Goal: Find specific page/section: Find specific page/section

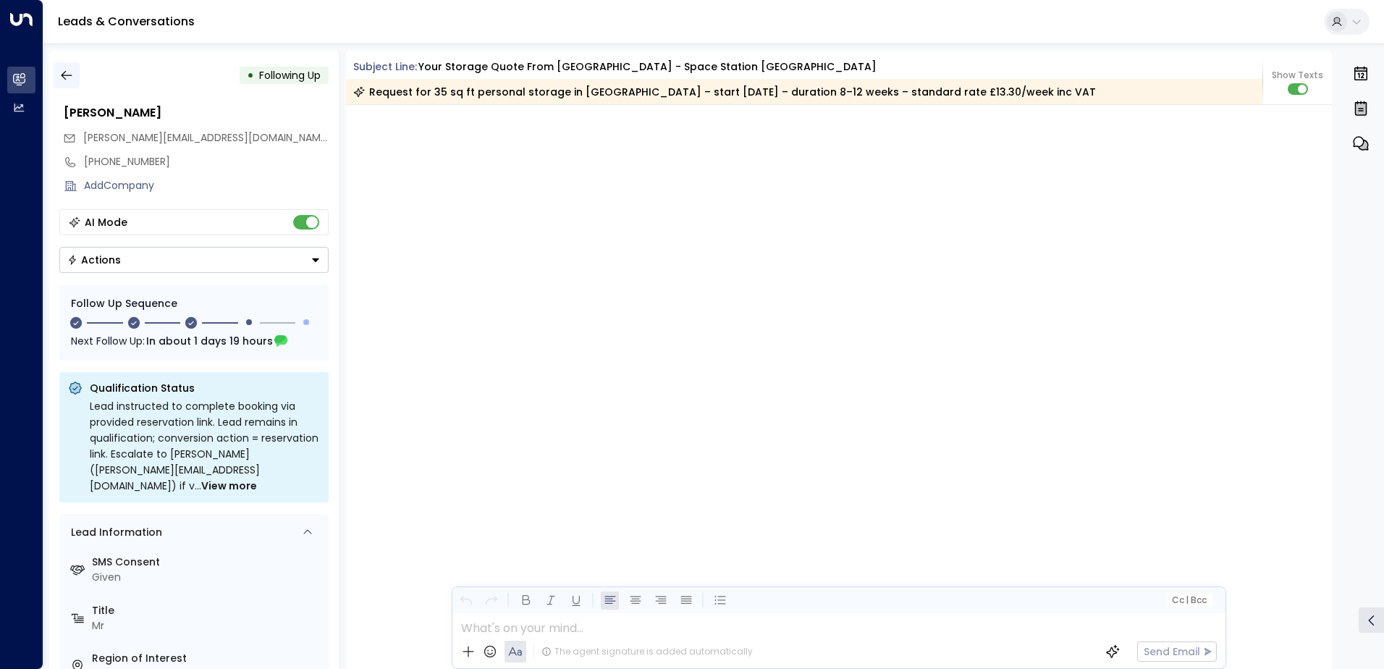
scroll to position [1684, 0]
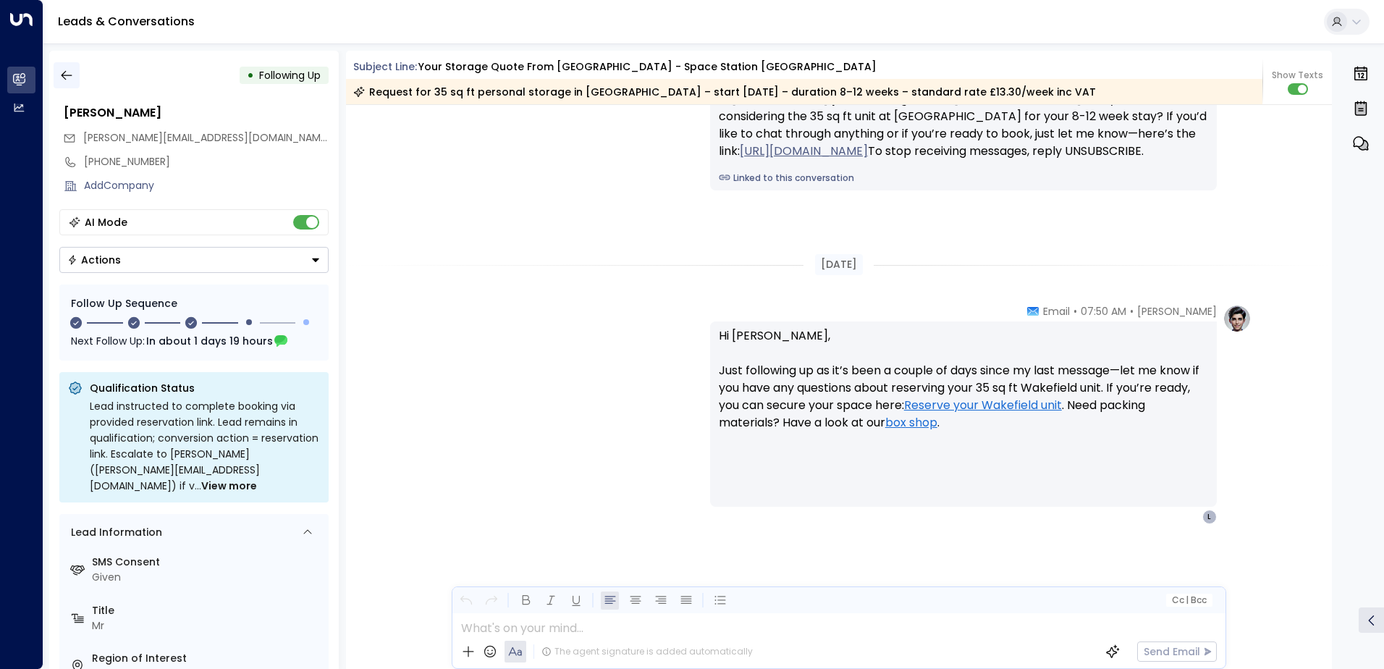
click at [70, 74] on icon "button" at bounding box center [66, 75] width 14 height 14
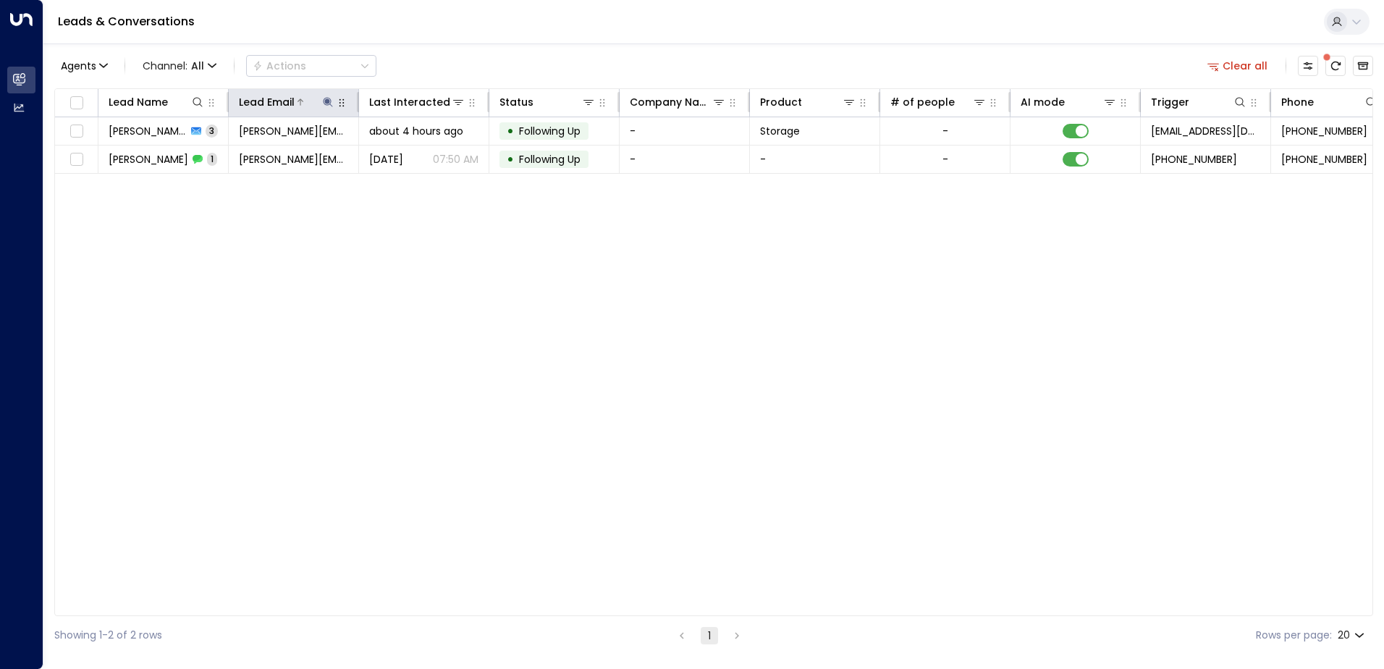
click at [329, 100] on icon at bounding box center [328, 102] width 12 height 12
click at [418, 154] on icon "button" at bounding box center [419, 155] width 12 height 12
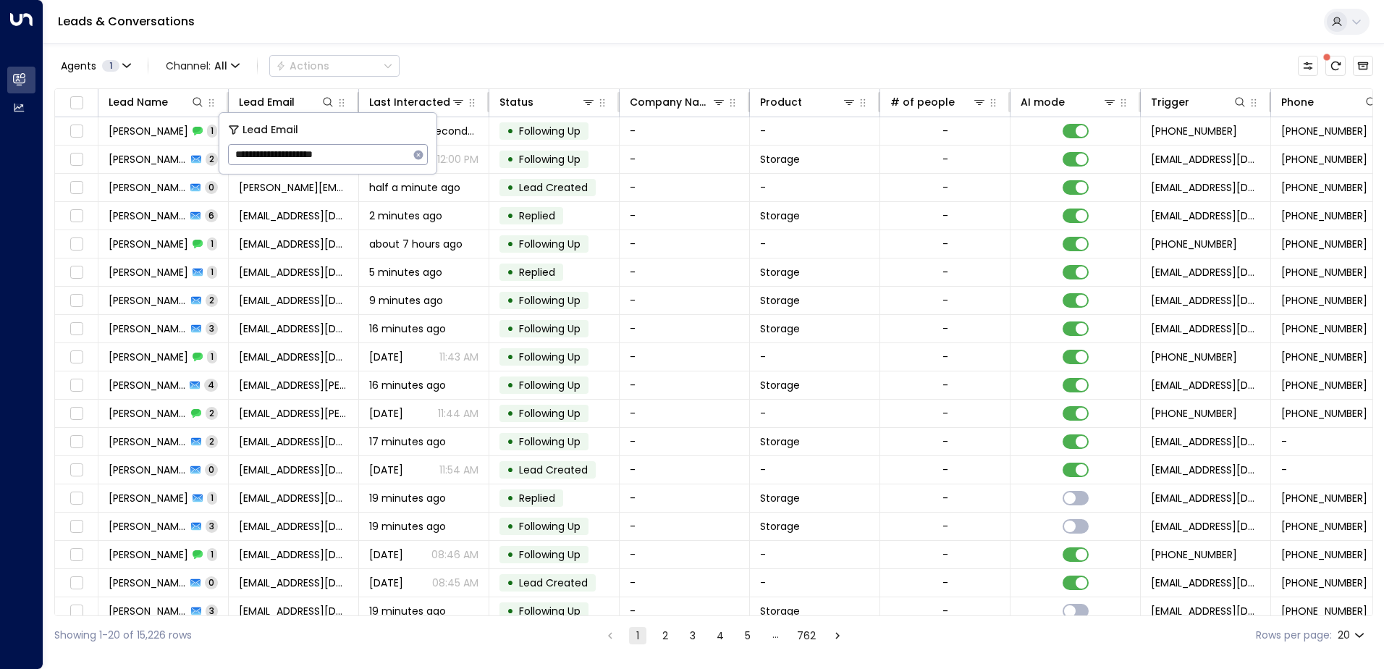
click at [468, 22] on div "Leads & Conversations" at bounding box center [713, 22] width 1341 height 44
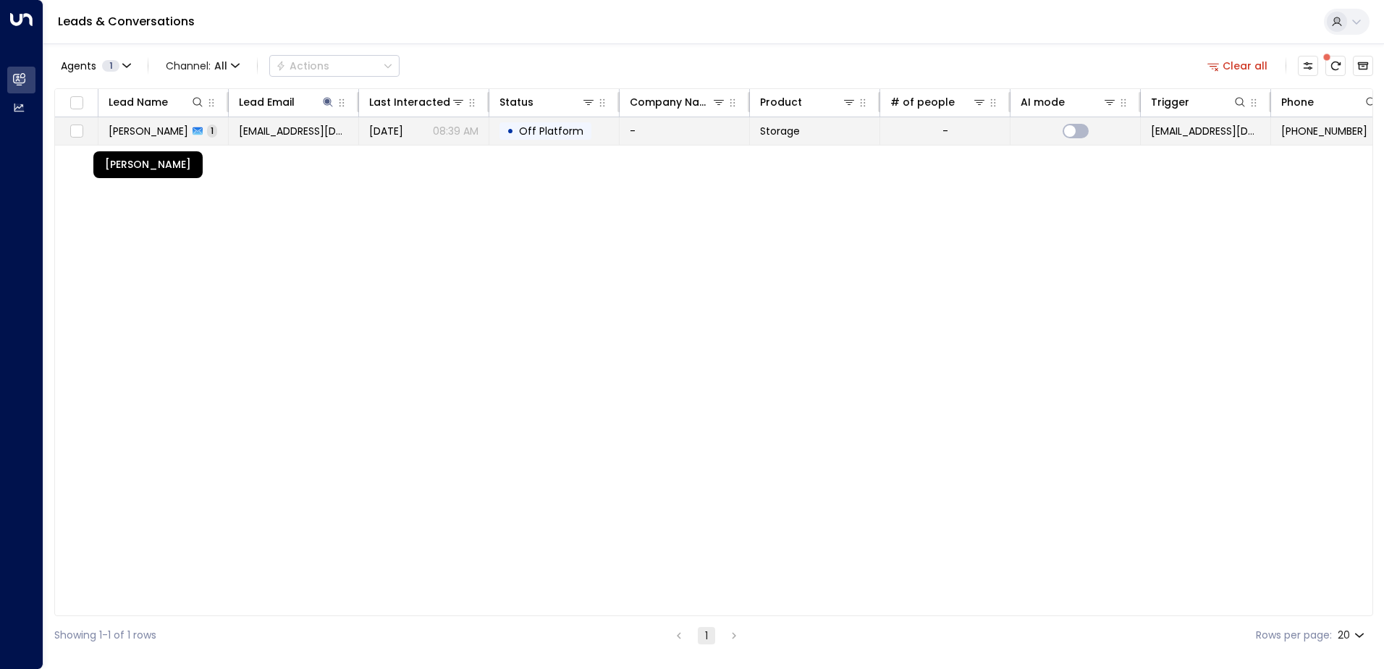
click at [139, 136] on span "[PERSON_NAME]" at bounding box center [149, 131] width 80 height 14
